Goal: Information Seeking & Learning: Learn about a topic

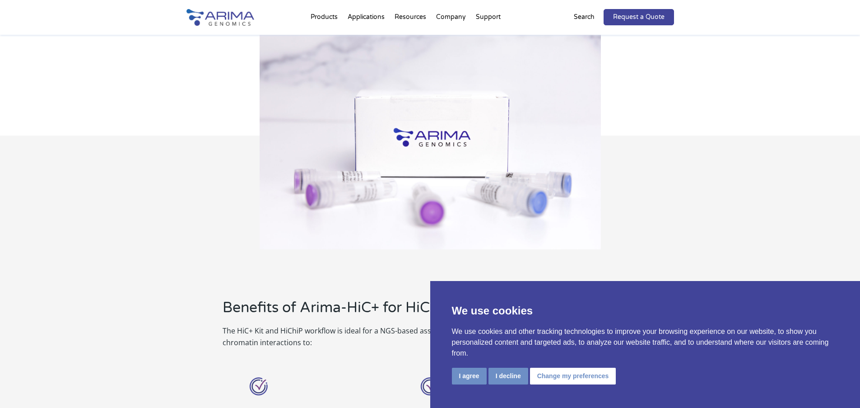
scroll to position [397, 0]
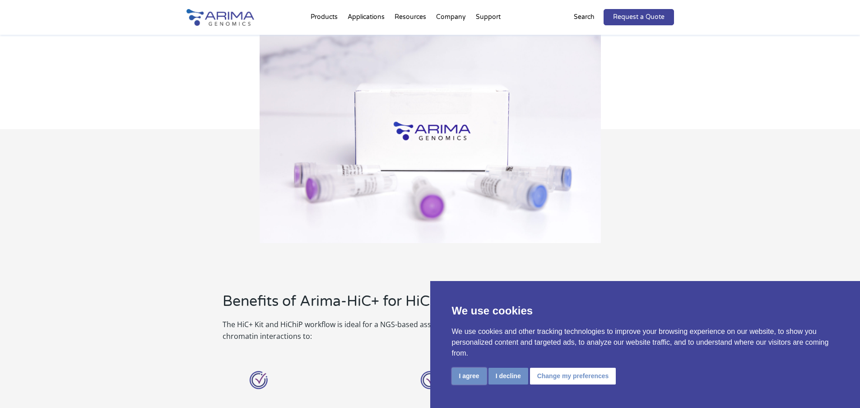
drag, startPoint x: 463, startPoint y: 374, endPoint x: 470, endPoint y: 380, distance: 8.7
click at [463, 374] on button "I agree" at bounding box center [469, 376] width 35 height 17
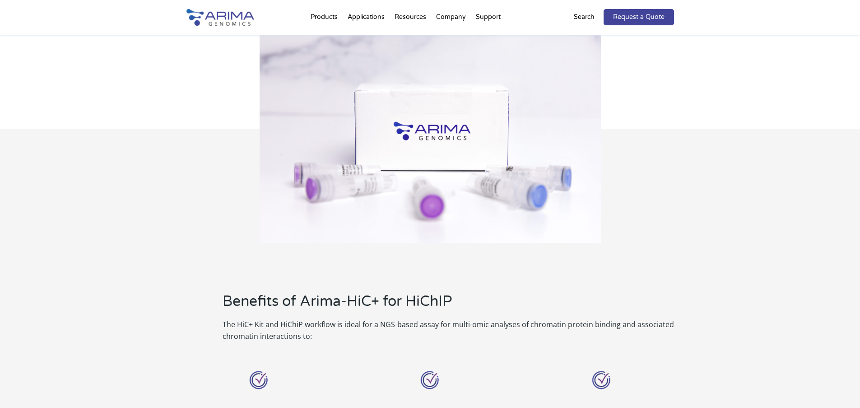
click at [470, 380] on div "Optimize for ChIP-enriched long-range interactions" at bounding box center [430, 398] width 144 height 64
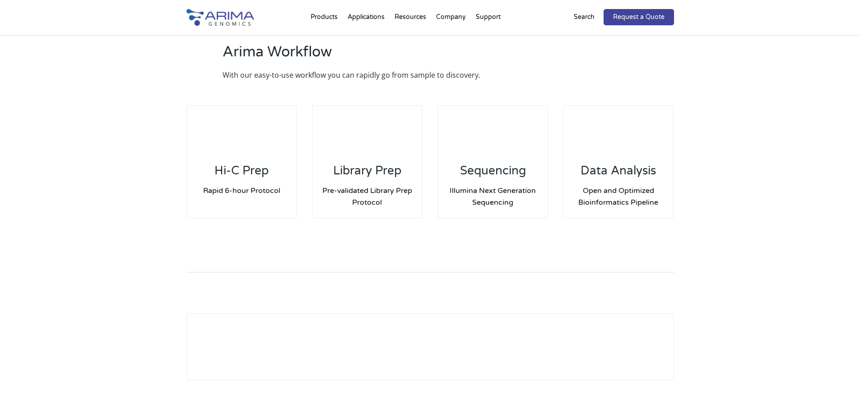
scroll to position [1248, 0]
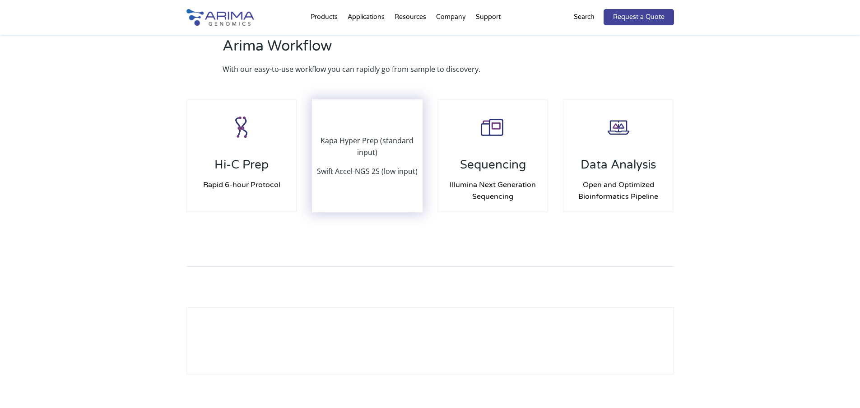
click at [373, 169] on p "Swift Accel-NGS 2S (low input)" at bounding box center [367, 171] width 101 height 12
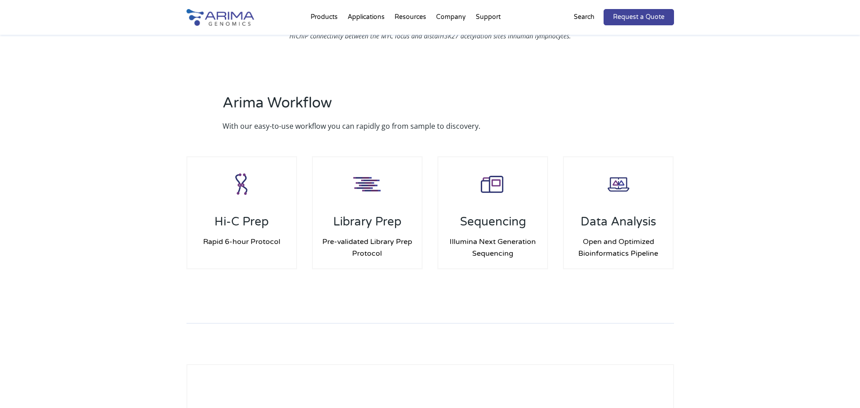
scroll to position [1192, 0]
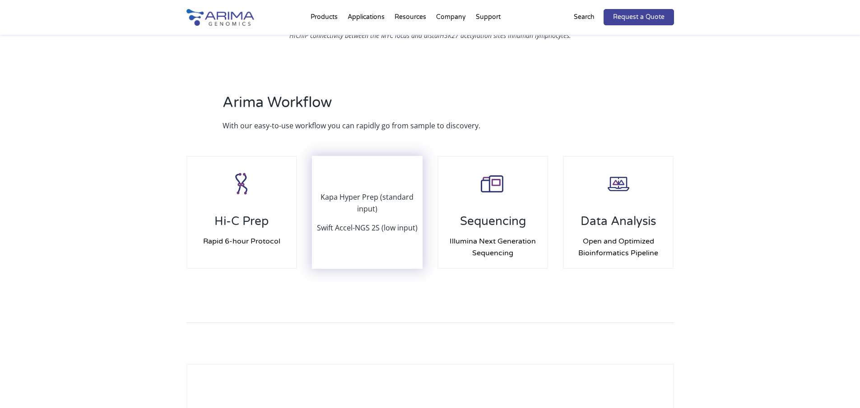
click at [364, 188] on div "Kapa Hyper Prep (standard input) Swift Accel-NGS 2S (low input)" at bounding box center [367, 212] width 109 height 111
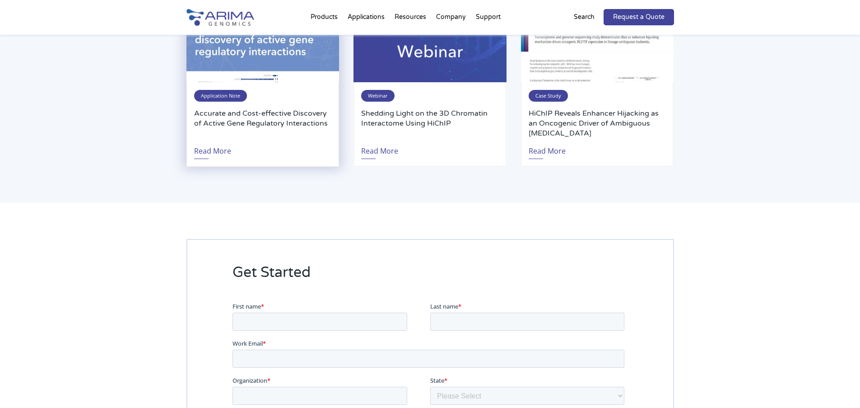
scroll to position [1770, 0]
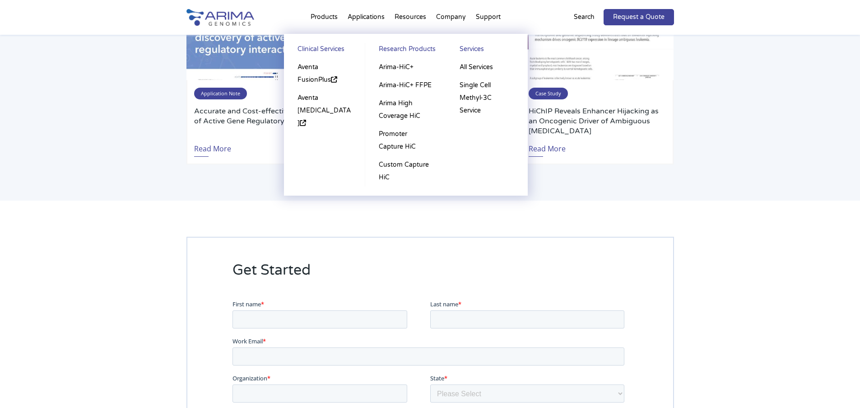
click at [324, 14] on li "Products Clinical Services Aventa FusionPlus Aventa Lymphoma Research Products …" at bounding box center [324, 19] width 37 height 31
click at [393, 66] on link "Arima-HiC+" at bounding box center [405, 67] width 63 height 18
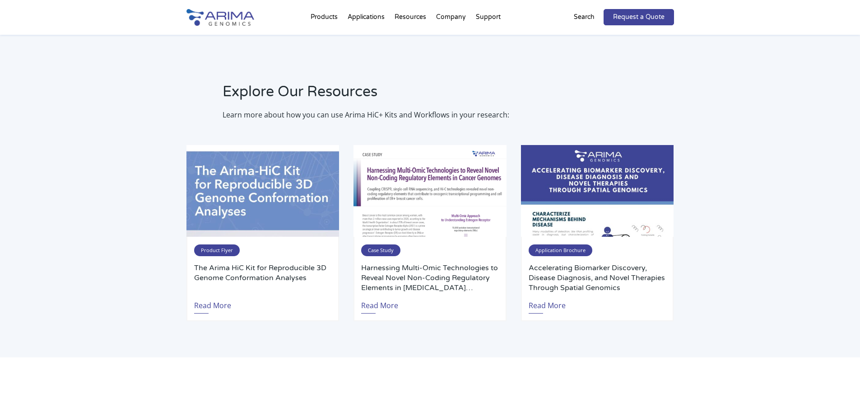
scroll to position [1662, 0]
